Goal: Task Accomplishment & Management: Use online tool/utility

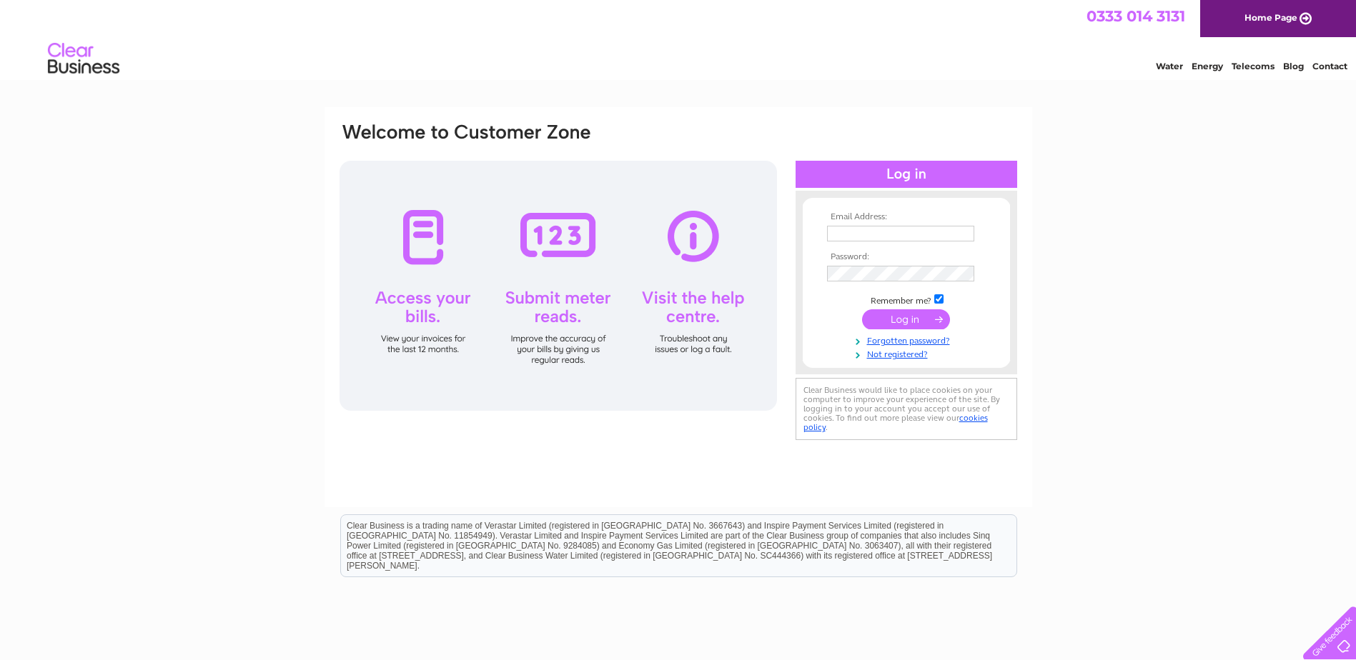
type input "brenda@directwaste.com"
click at [901, 320] on input "submit" at bounding box center [906, 320] width 88 height 20
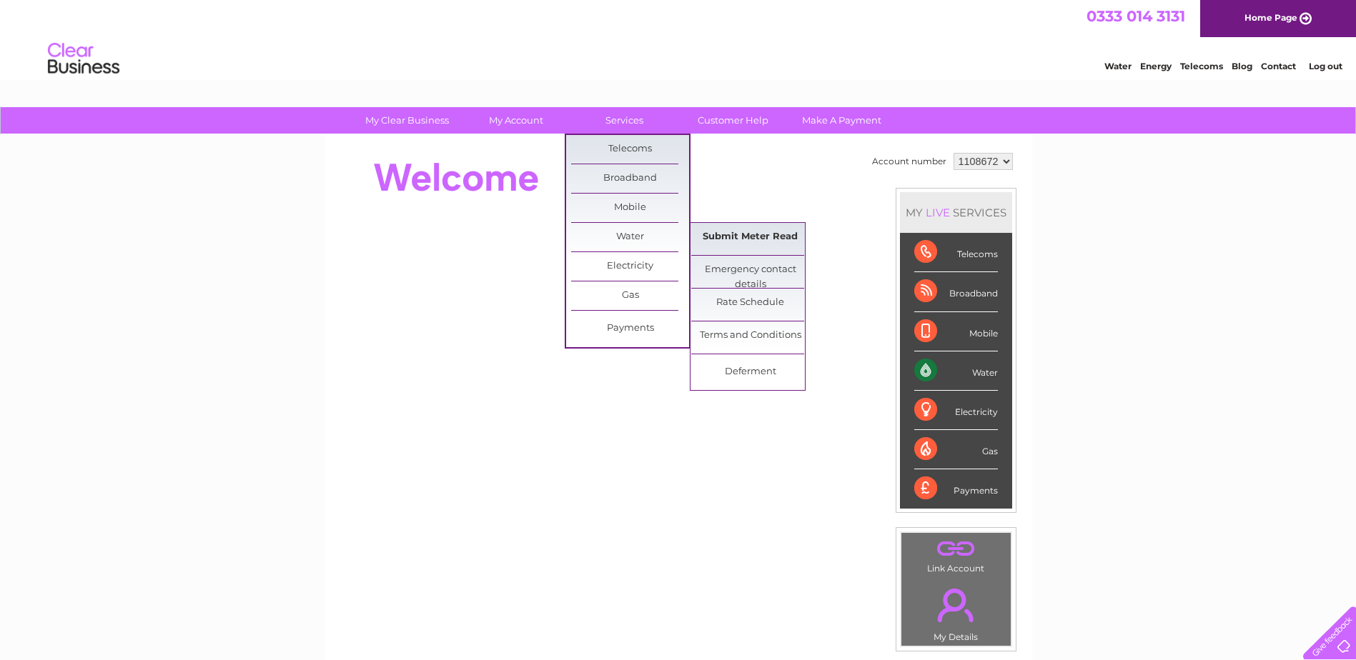
click at [741, 240] on link "Submit Meter Read" at bounding box center [750, 237] width 118 height 29
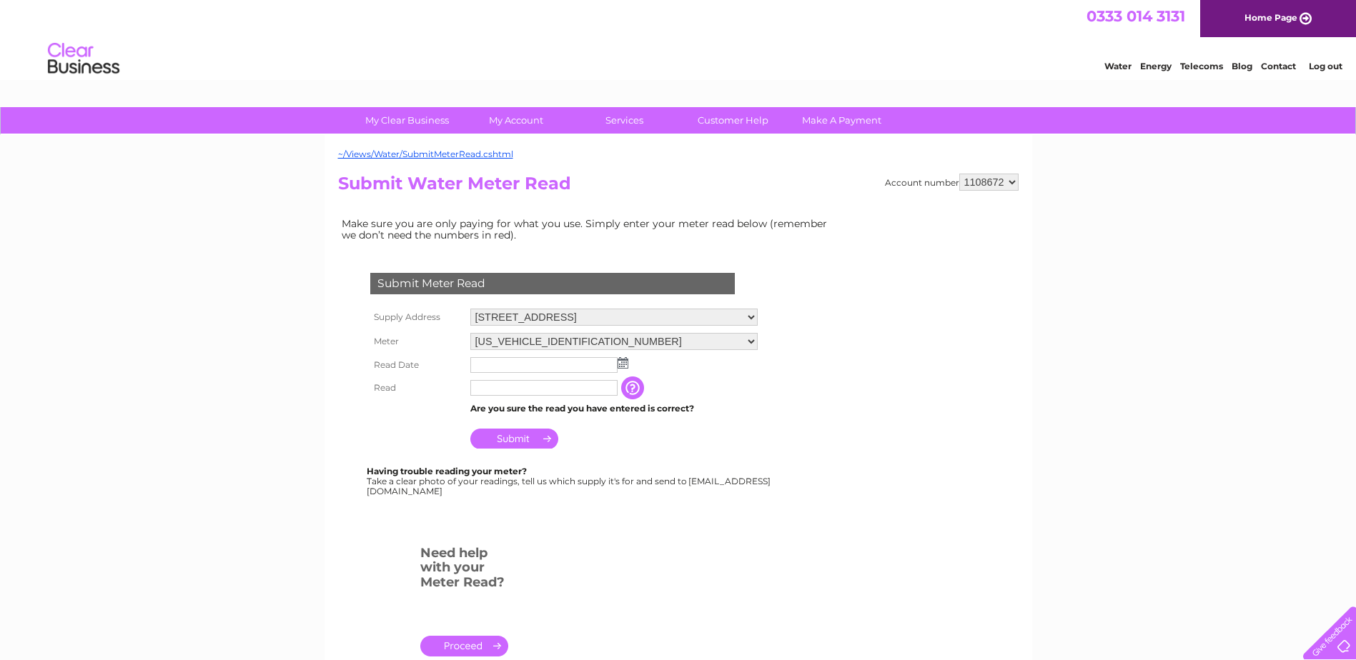
click at [543, 367] on input "text" at bounding box center [543, 365] width 147 height 16
click at [560, 368] on input "text" at bounding box center [544, 365] width 149 height 17
click at [625, 362] on img at bounding box center [624, 363] width 11 height 11
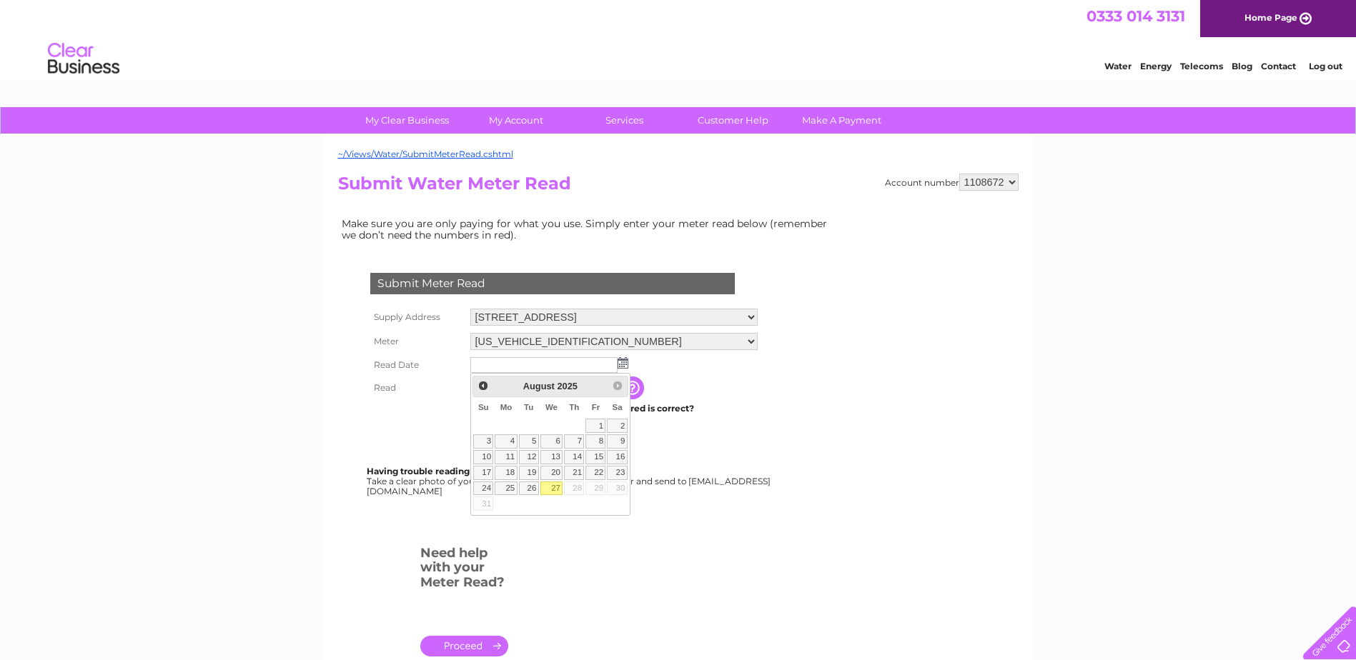
click at [555, 490] on link "27" at bounding box center [551, 489] width 23 height 14
type input "2025/08/27"
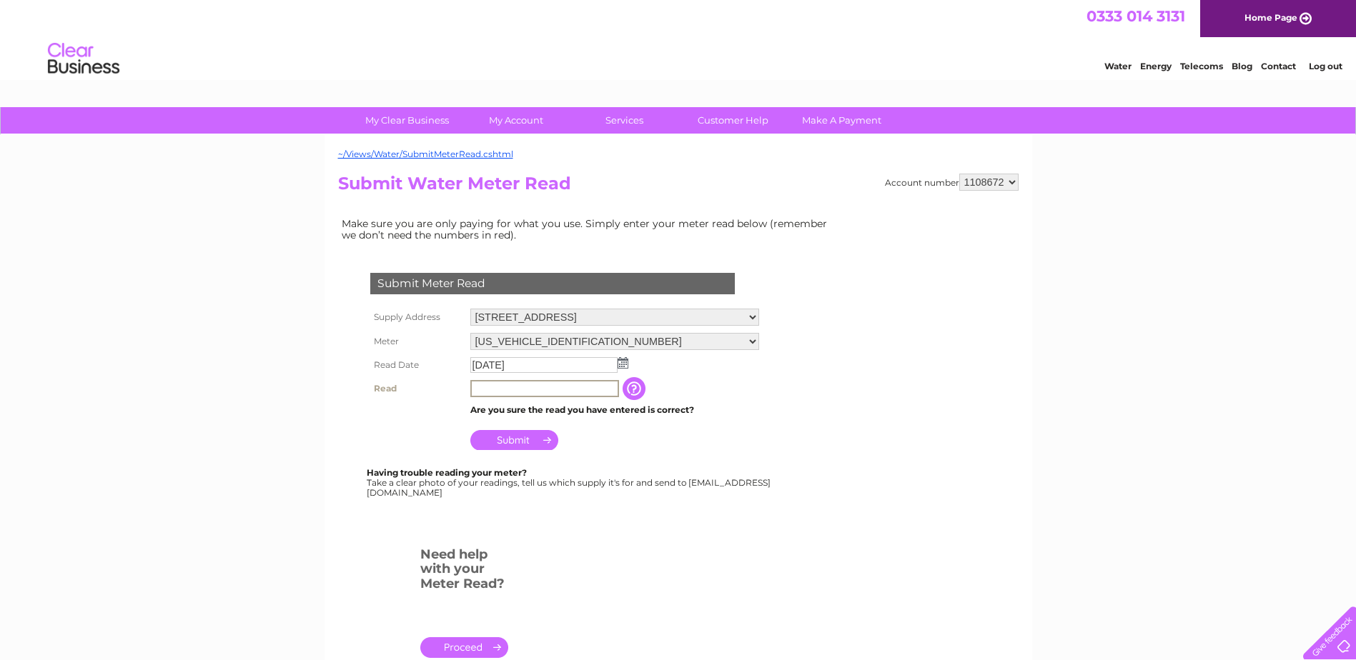
click at [508, 385] on input "text" at bounding box center [544, 388] width 149 height 17
type input "40246"
click at [504, 436] on input "Submit" at bounding box center [514, 440] width 88 height 20
click at [758, 340] on select "06ELSTER13M369036 07SIEMENS052903H052" at bounding box center [613, 341] width 287 height 17
select select "410243"
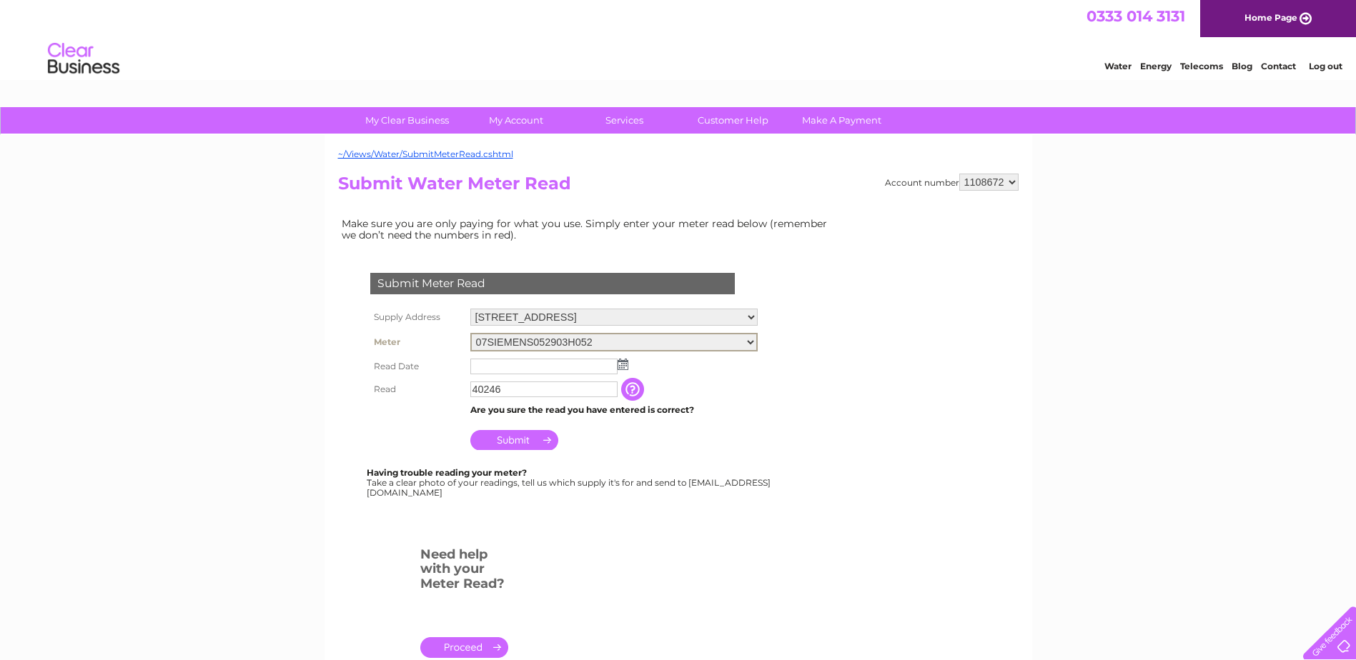
click at [470, 333] on select "06ELSTER13M369036 07SIEMENS052903H052" at bounding box center [613, 342] width 287 height 19
click at [625, 362] on img at bounding box center [623, 362] width 11 height 11
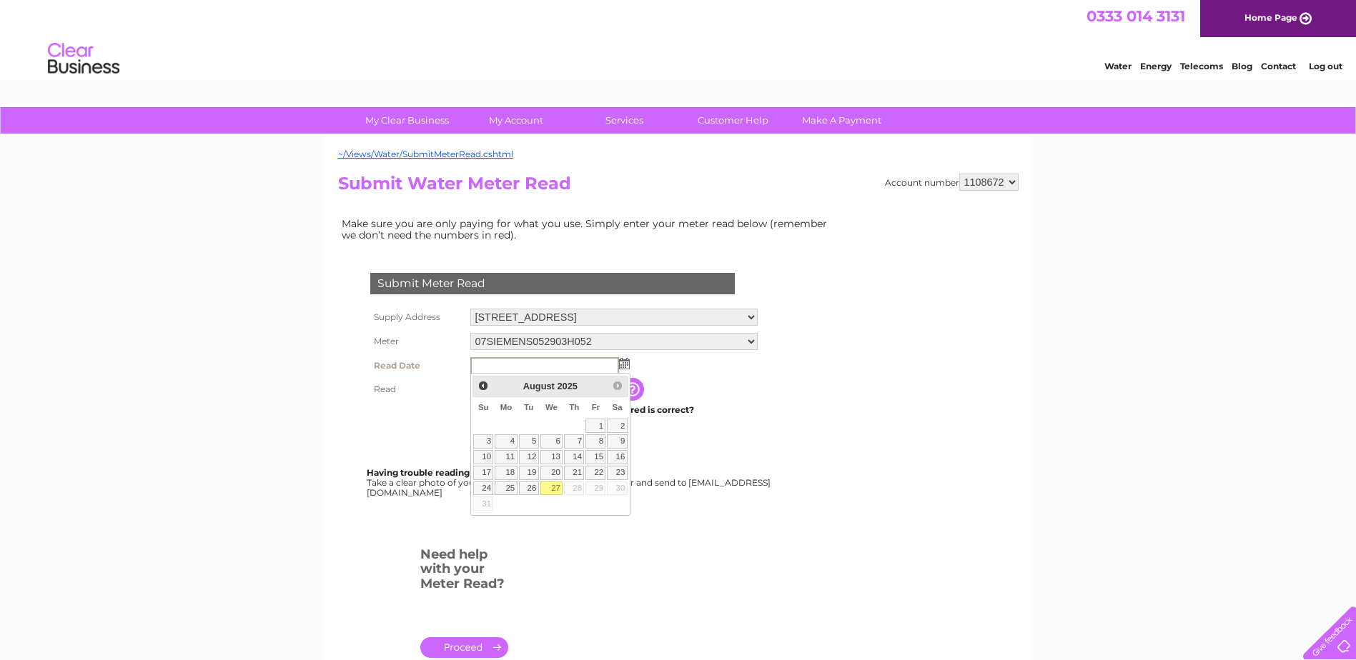
click at [556, 488] on link "27" at bounding box center [551, 489] width 23 height 14
type input "[DATE]"
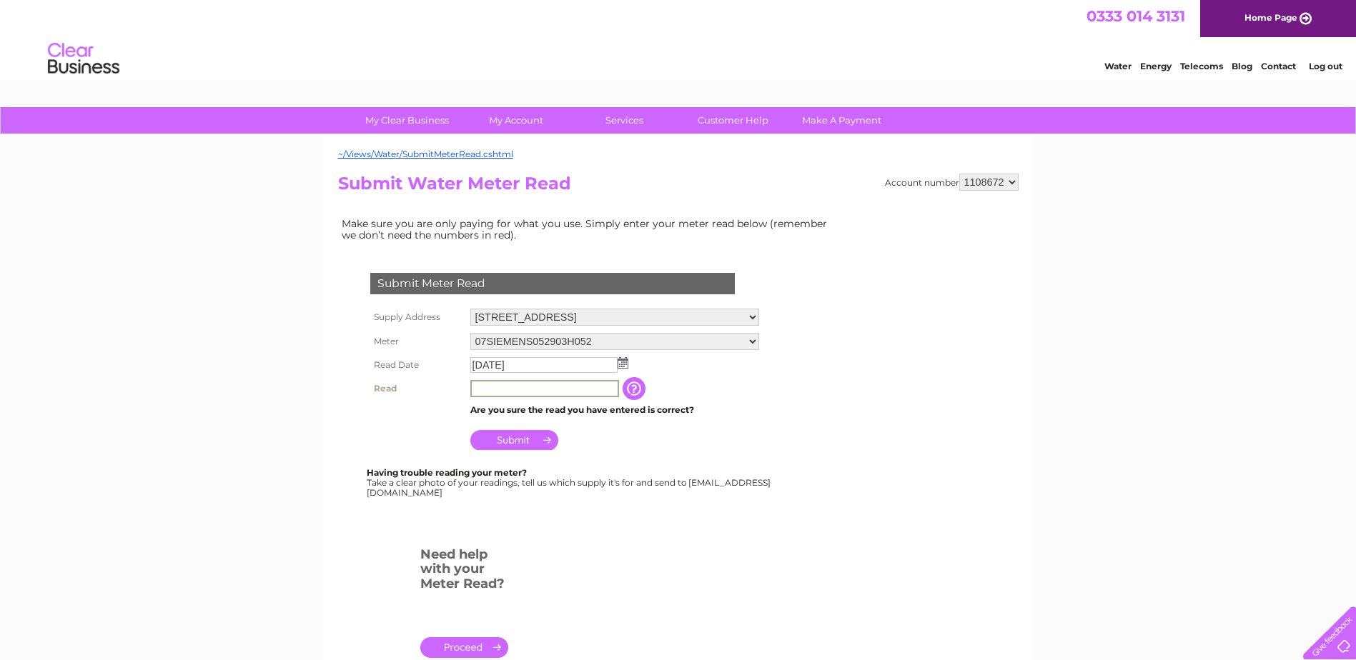
click at [525, 388] on input "text" at bounding box center [544, 388] width 149 height 17
click at [513, 438] on input "Submit" at bounding box center [514, 440] width 88 height 20
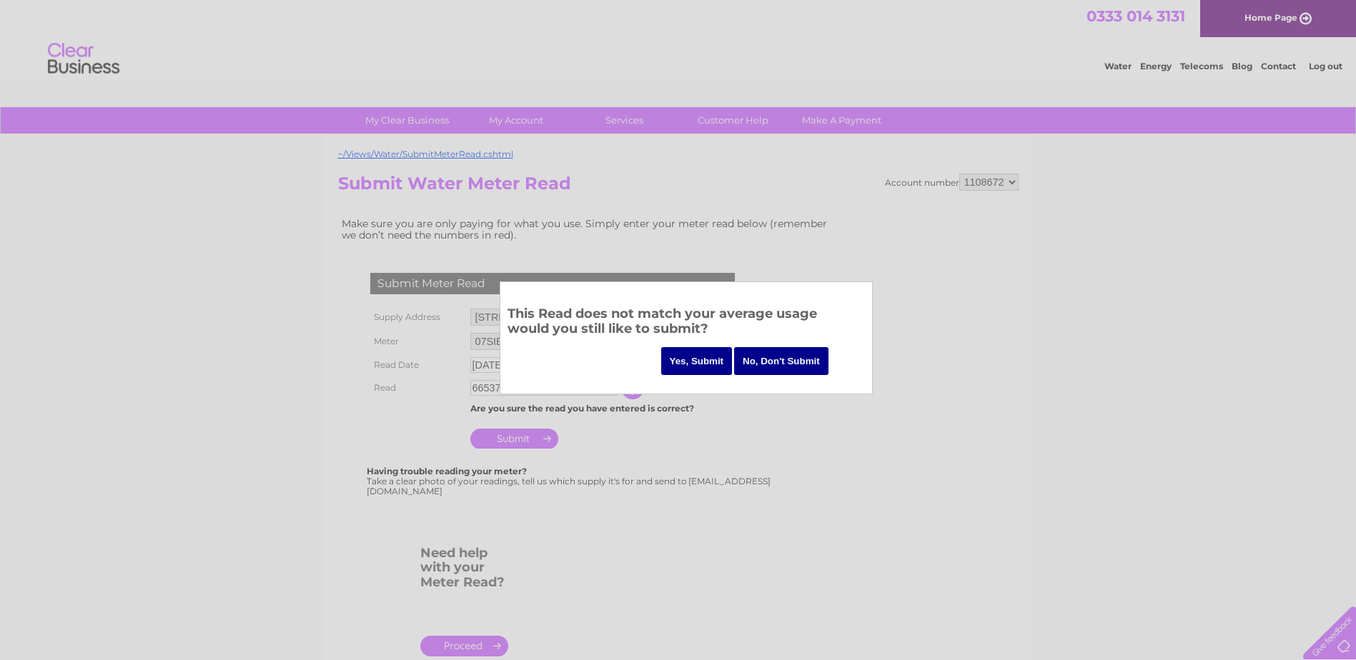
click at [782, 355] on input "No, Don't Submit" at bounding box center [781, 361] width 94 height 28
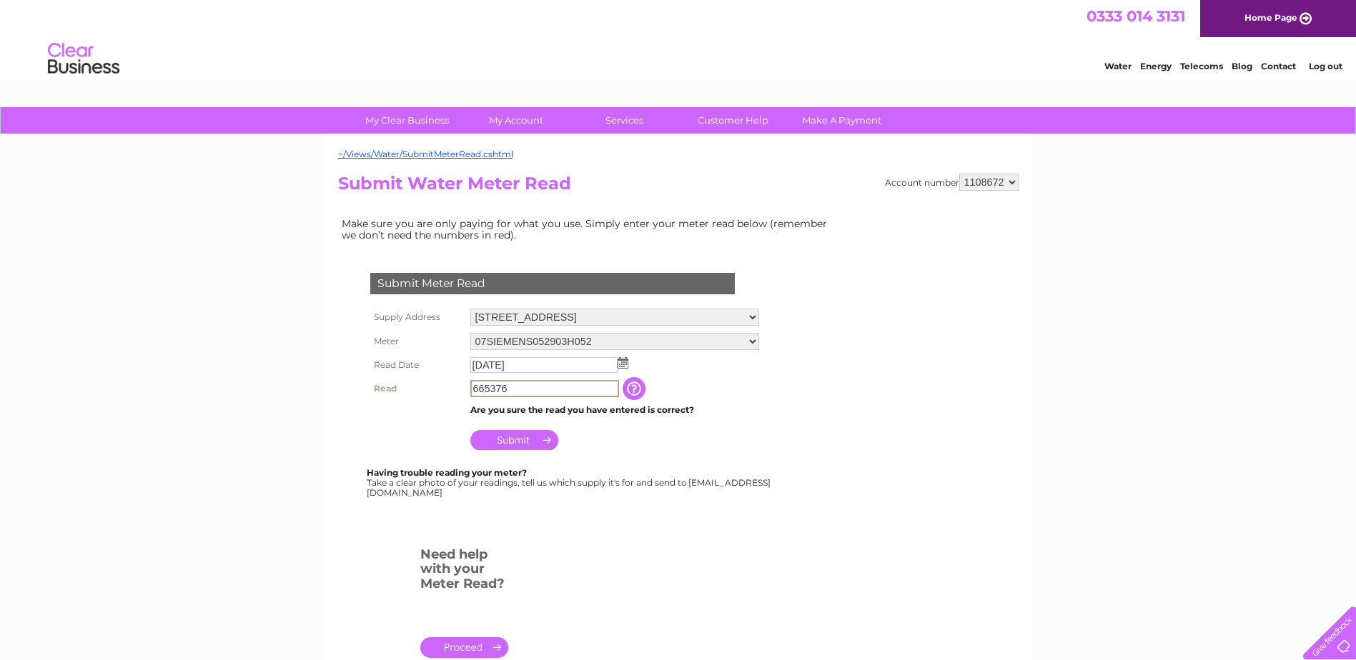
click at [520, 389] on input "665376" at bounding box center [544, 388] width 149 height 17
type input "6"
type input "37645"
click at [509, 442] on input "Submit" at bounding box center [514, 439] width 88 height 20
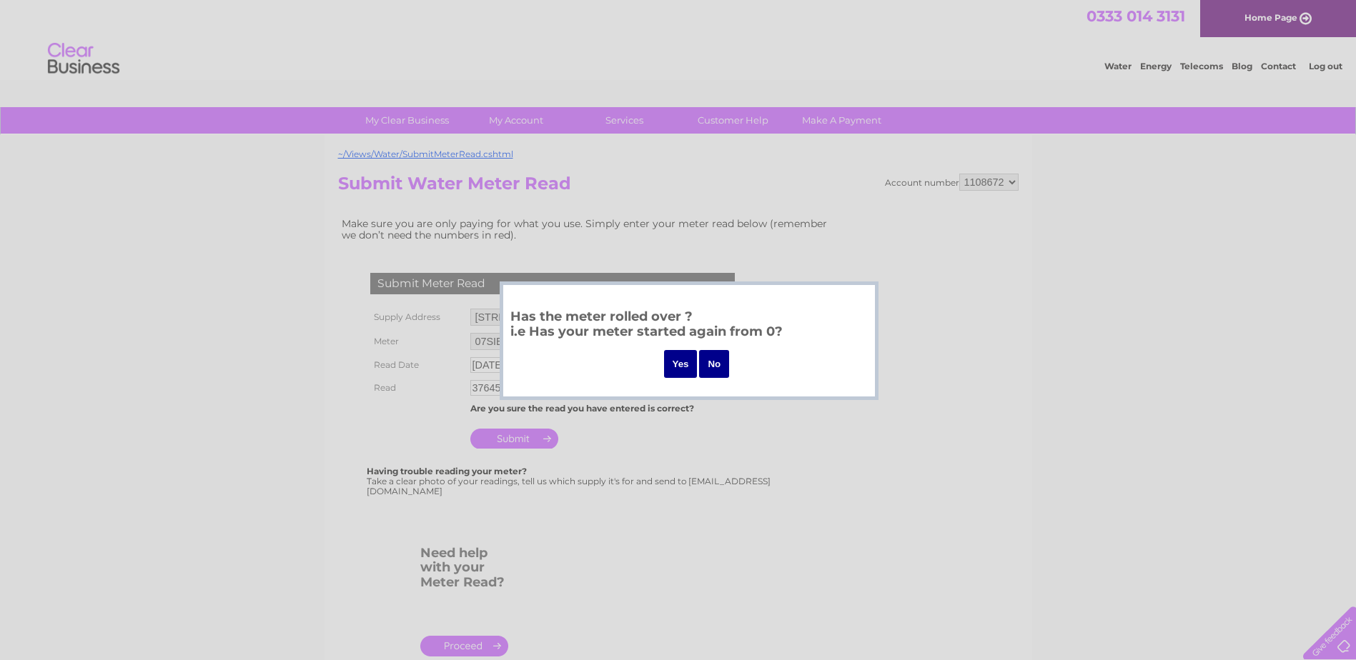
click at [718, 365] on input "No" at bounding box center [714, 364] width 30 height 28
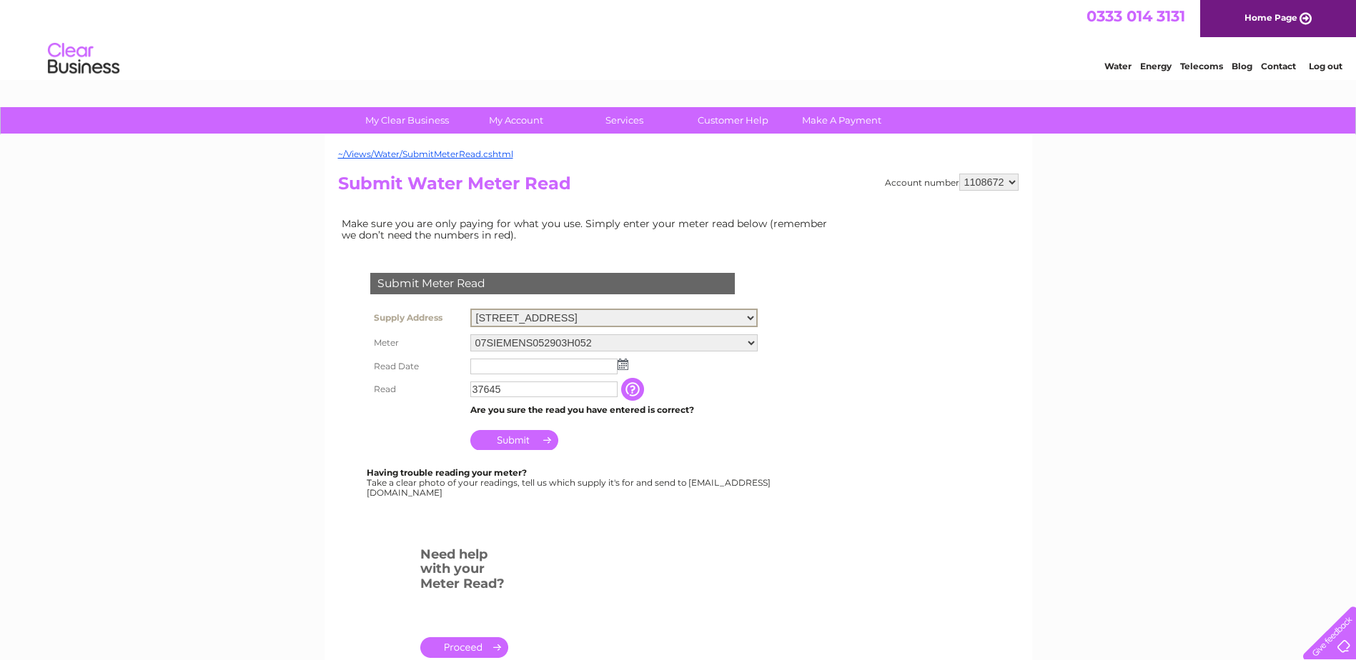
click at [758, 317] on select "[STREET_ADDRESS] Direct Waste Management, [STREET_ADDRESS]" at bounding box center [613, 318] width 287 height 19
select select "542299"
click at [470, 309] on select "[STREET_ADDRESS] Direct Waste Management, [STREET_ADDRESS]" at bounding box center [613, 318] width 287 height 19
click at [539, 364] on input "text" at bounding box center [544, 365] width 149 height 17
click at [627, 361] on img at bounding box center [623, 362] width 11 height 11
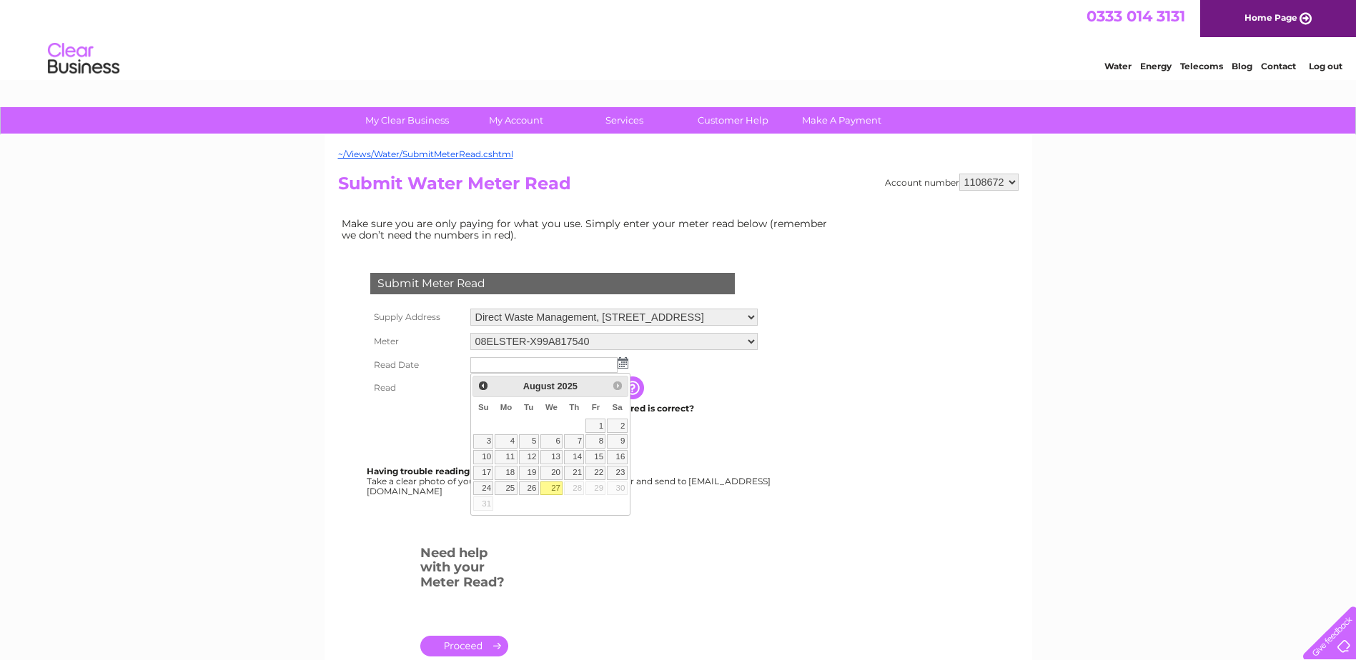
click at [555, 486] on link "27" at bounding box center [551, 489] width 23 height 14
type input "2025/08/27"
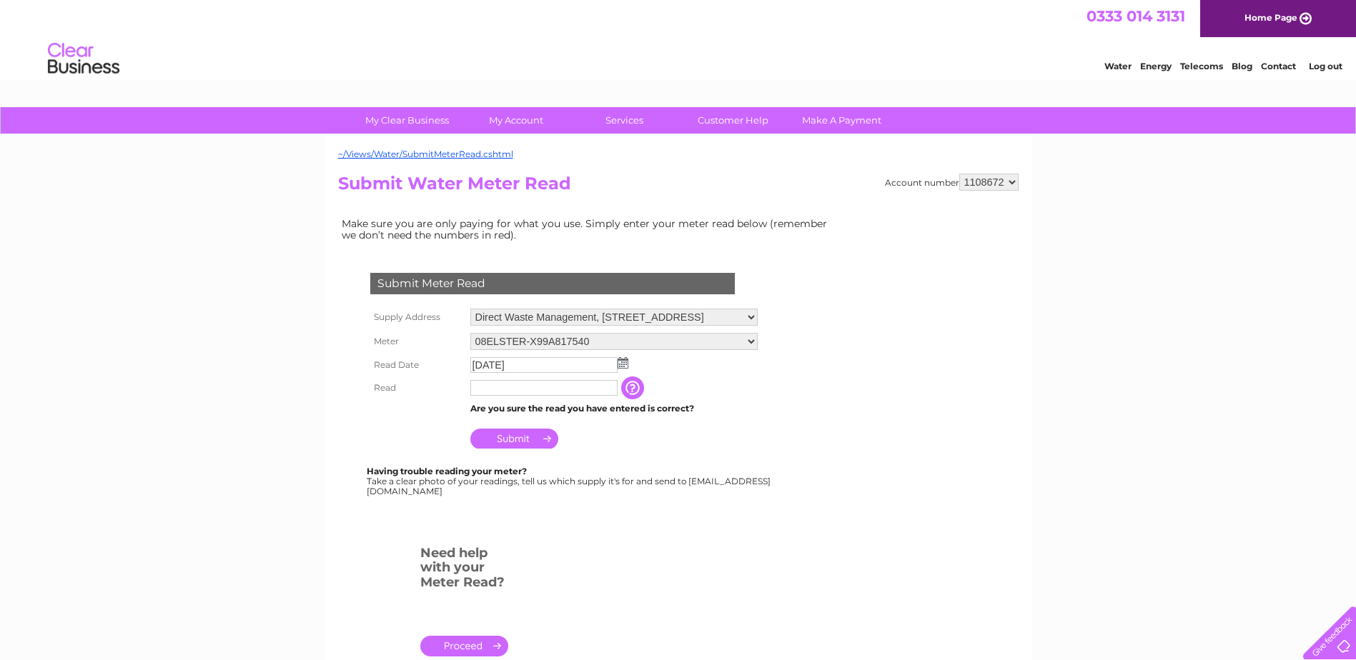
click at [502, 385] on input "text" at bounding box center [543, 388] width 147 height 16
type input "10130"
click at [520, 436] on input "Submit" at bounding box center [514, 440] width 88 height 20
